Goal: Information Seeking & Learning: Understand process/instructions

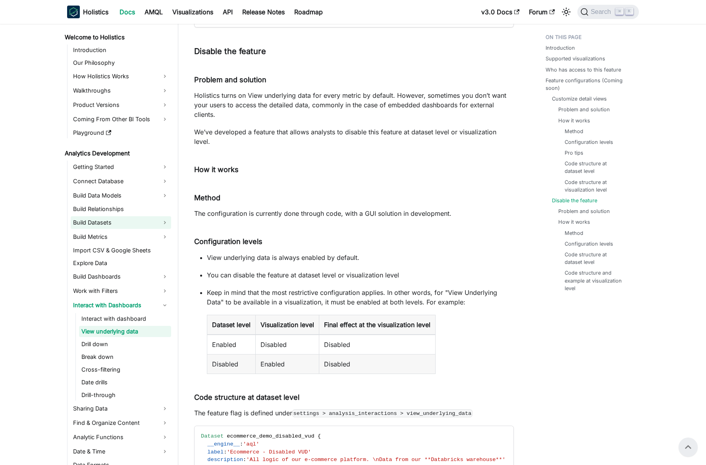
click at [126, 223] on link "Build Datasets" at bounding box center [121, 222] width 101 height 13
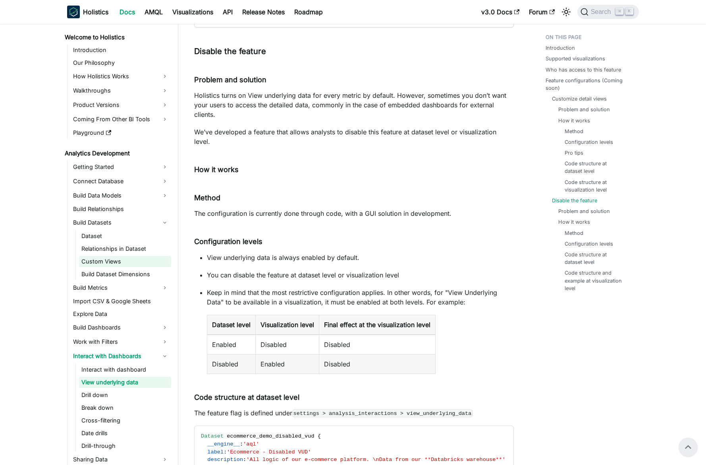
click at [122, 258] on link "Custom Views" at bounding box center [125, 261] width 92 height 11
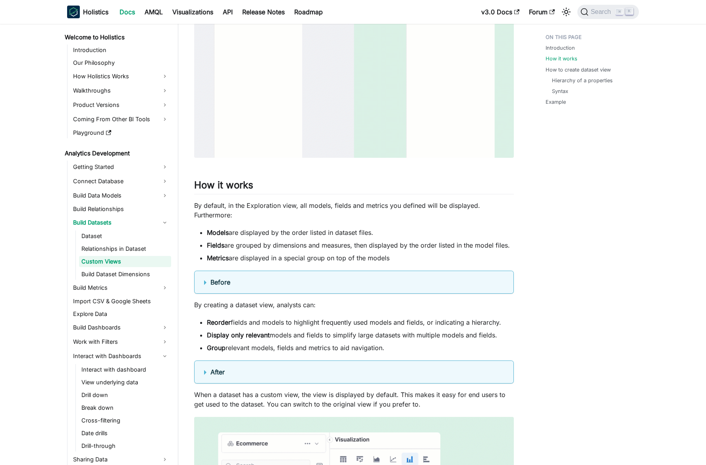
scroll to position [398, 0]
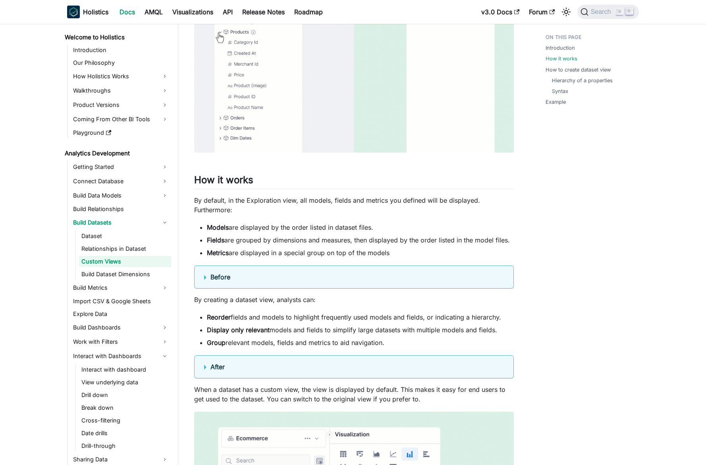
click at [237, 282] on details "Before" at bounding box center [354, 276] width 320 height 23
click at [247, 278] on summary "Before" at bounding box center [354, 277] width 300 height 10
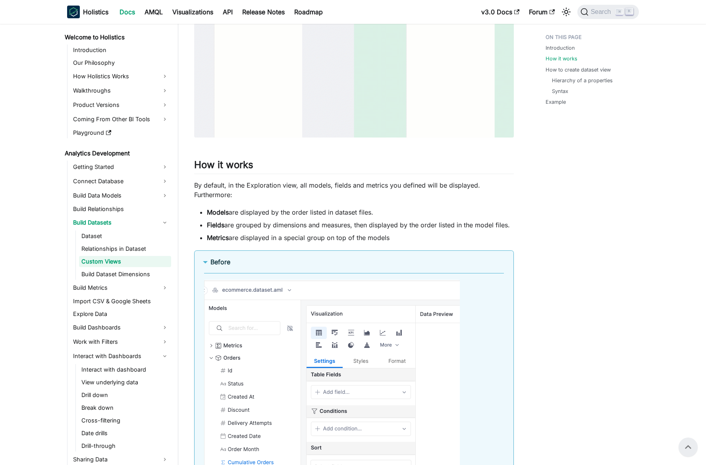
click at [244, 267] on details "Before" at bounding box center [354, 408] width 320 height 316
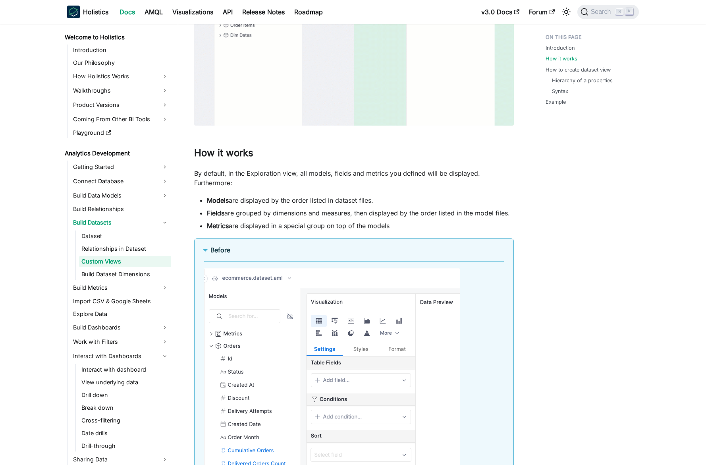
scroll to position [430, 0]
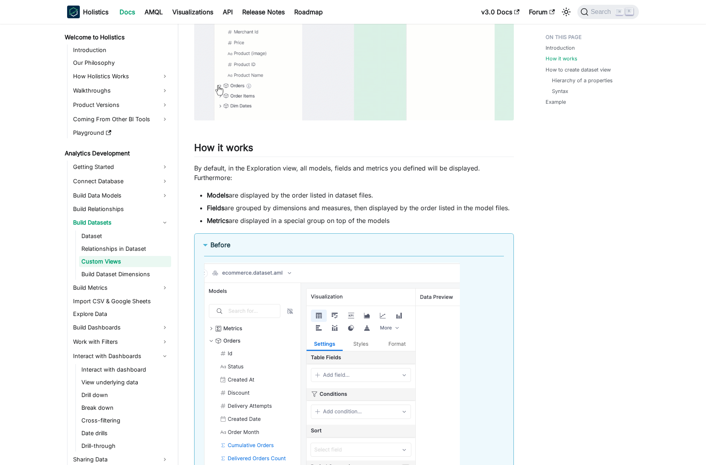
click at [272, 239] on details "Before" at bounding box center [354, 391] width 320 height 316
click at [275, 249] on summary "Before" at bounding box center [354, 245] width 300 height 10
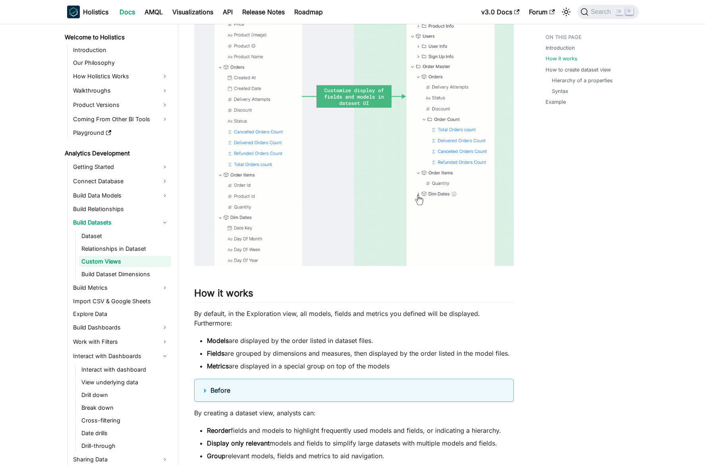
scroll to position [534, 0]
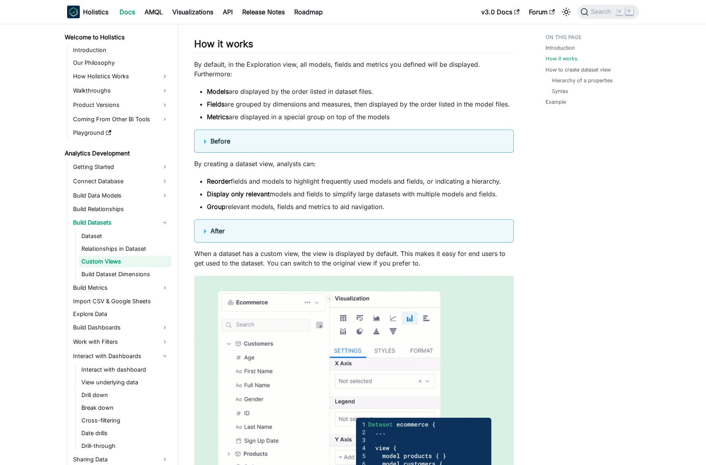
click at [256, 230] on summary "After" at bounding box center [354, 231] width 300 height 10
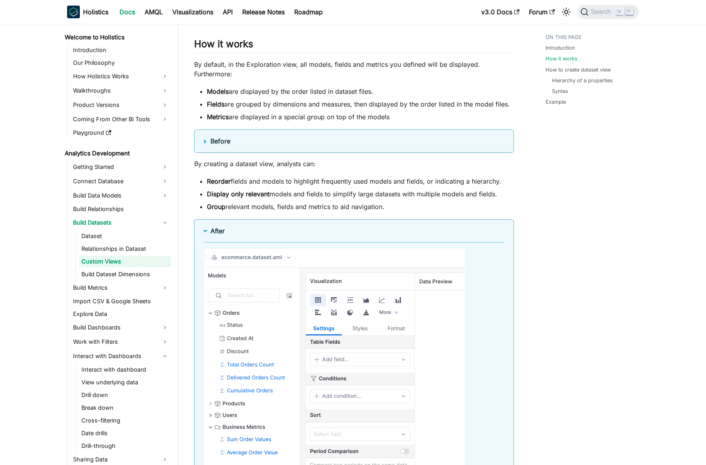
click at [256, 230] on summary "After" at bounding box center [354, 231] width 300 height 10
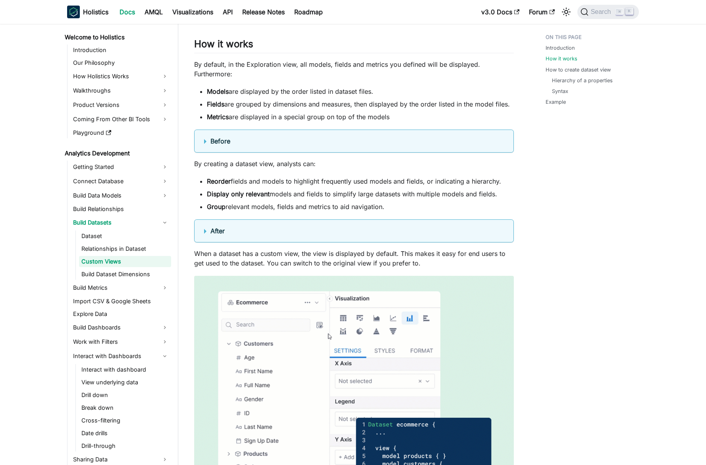
click at [256, 230] on summary "After" at bounding box center [354, 231] width 300 height 10
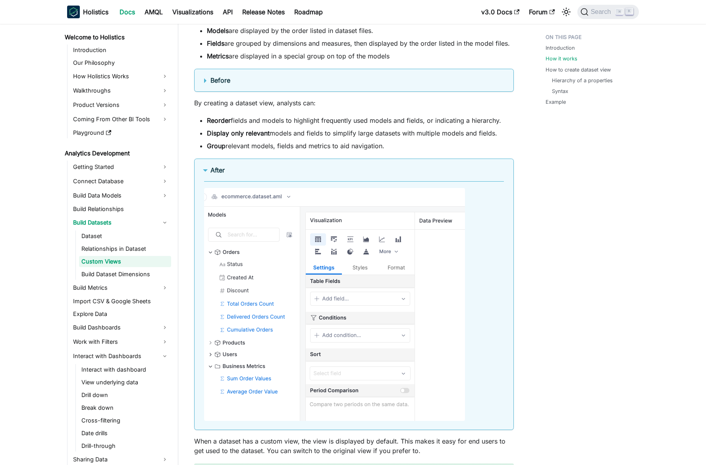
scroll to position [600, 0]
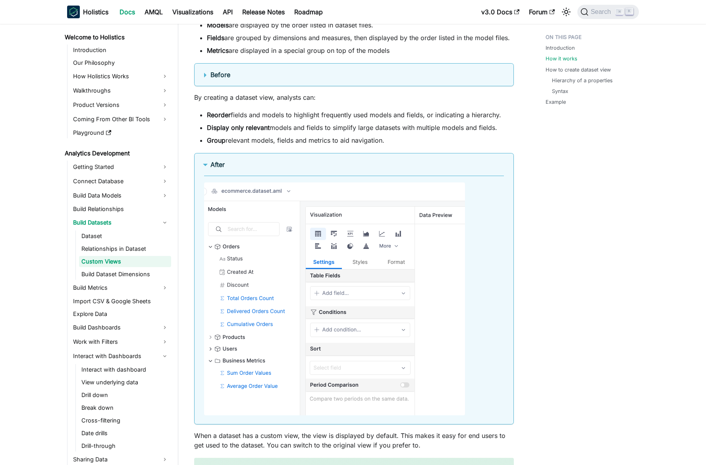
click at [259, 164] on summary "After" at bounding box center [354, 165] width 300 height 10
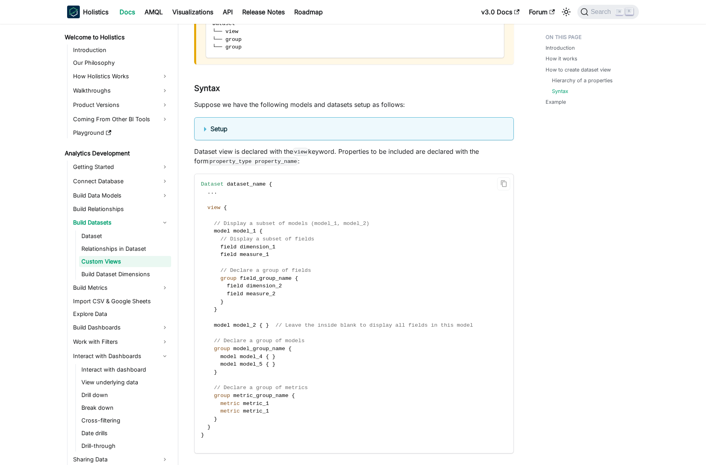
scroll to position [1466, 0]
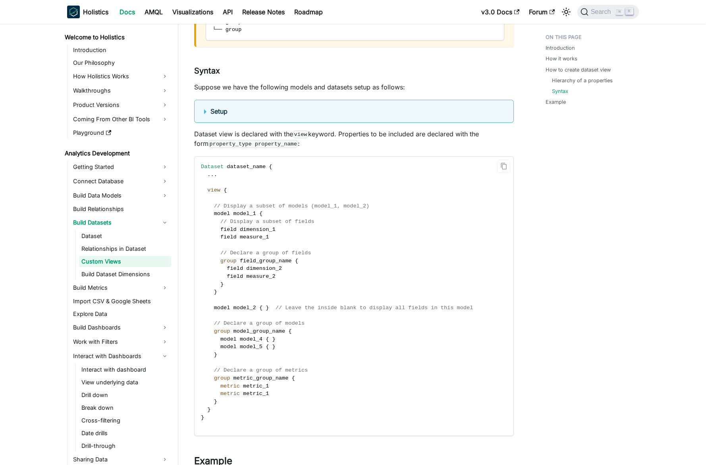
click at [261, 166] on span "dataset_name" at bounding box center [246, 167] width 39 height 6
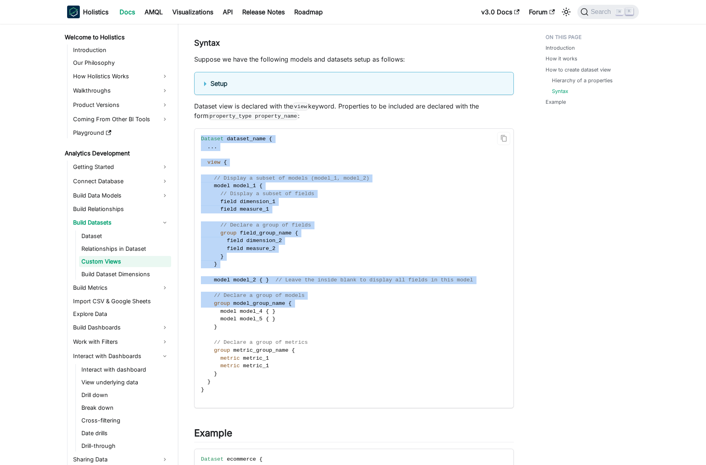
scroll to position [1500, 0]
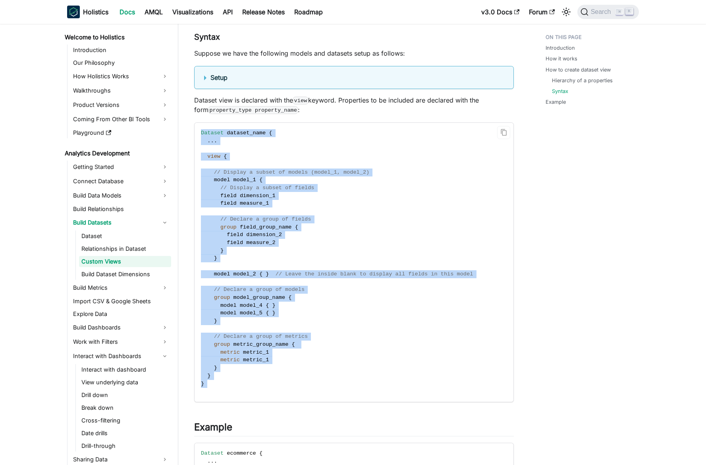
drag, startPoint x: 261, startPoint y: 166, endPoint x: 282, endPoint y: 387, distance: 221.5
click at [282, 387] on code "Dataset dataset_name { . . . view { // Display a subset of models (model_1, mod…" at bounding box center [354, 262] width 318 height 279
copy code "Dataset dataset_name { . . . view { // Display a subset of models (model_1, mod…"
